Goal: Task Accomplishment & Management: Manage account settings

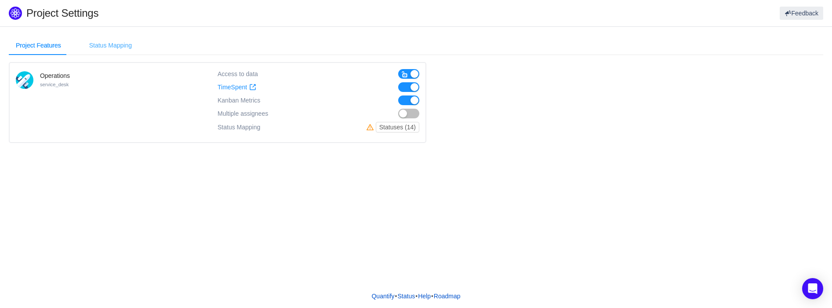
click at [108, 47] on div "Status Mapping" at bounding box center [110, 46] width 57 height 20
